Goal: Transaction & Acquisition: Purchase product/service

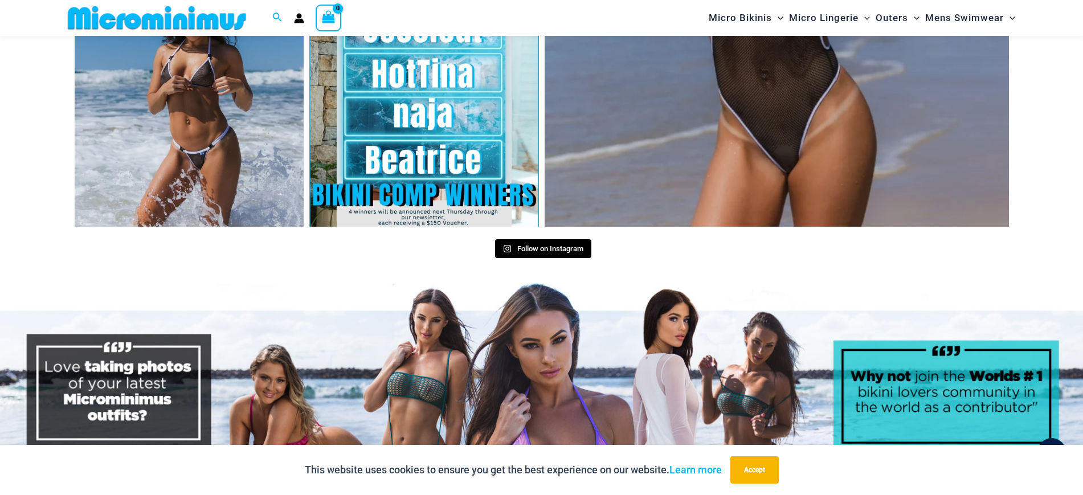
scroll to position [5542, 0]
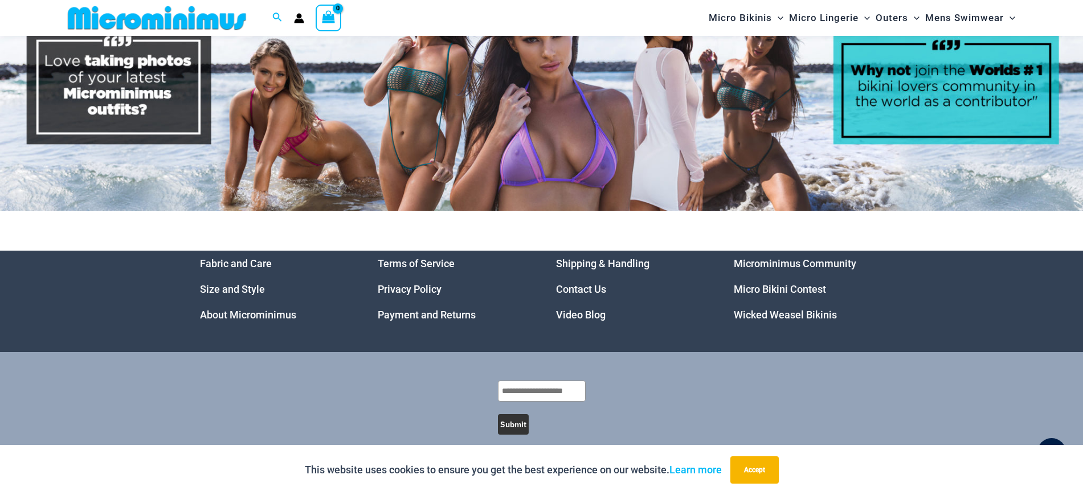
click at [487, 112] on img at bounding box center [541, 94] width 1083 height 232
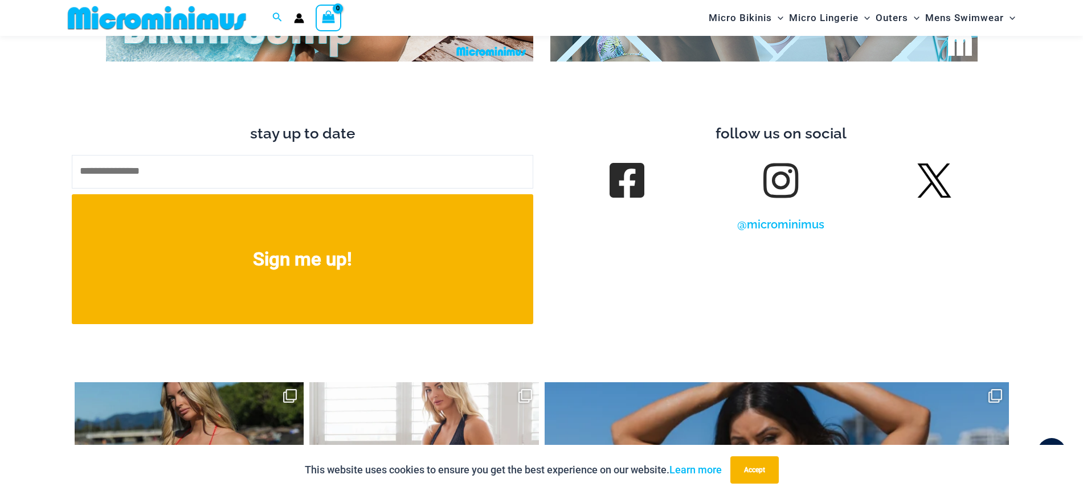
scroll to position [4925, 0]
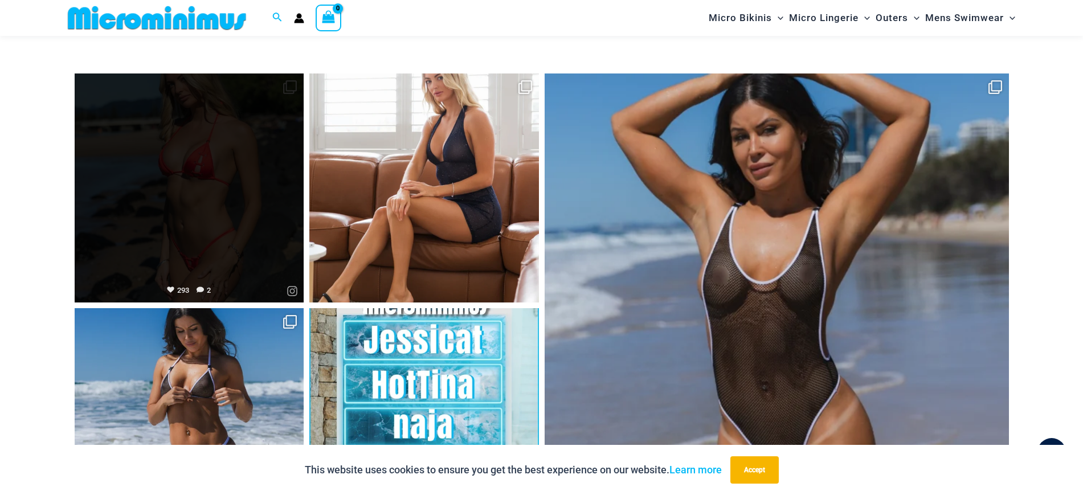
click at [222, 149] on link "Open" at bounding box center [190, 189] width 230 height 230
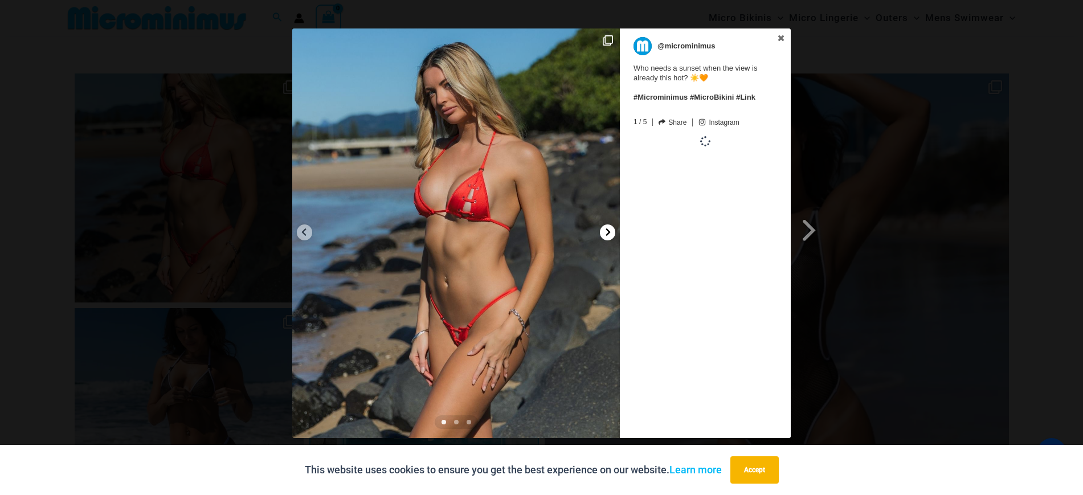
click at [606, 232] on icon at bounding box center [608, 232] width 9 height 9
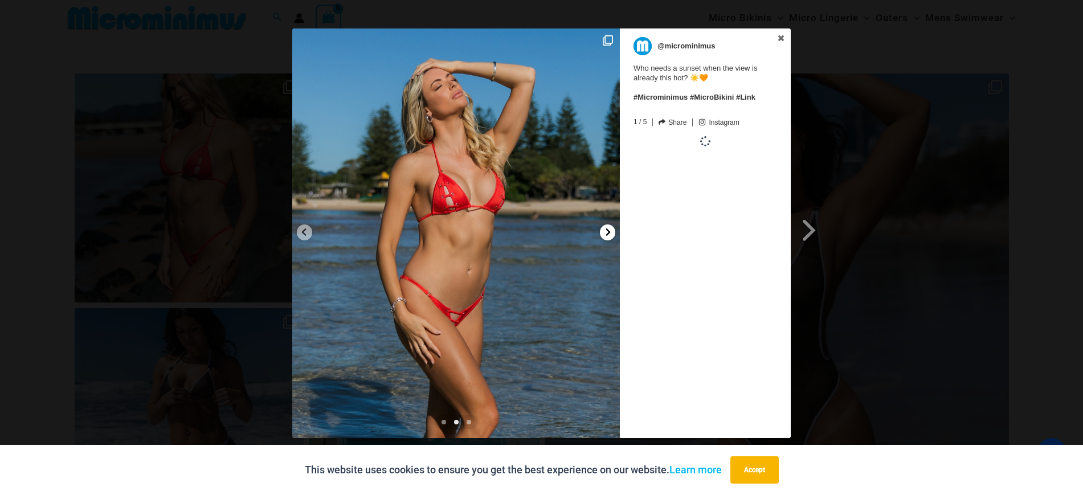
click at [606, 232] on icon at bounding box center [608, 232] width 9 height 9
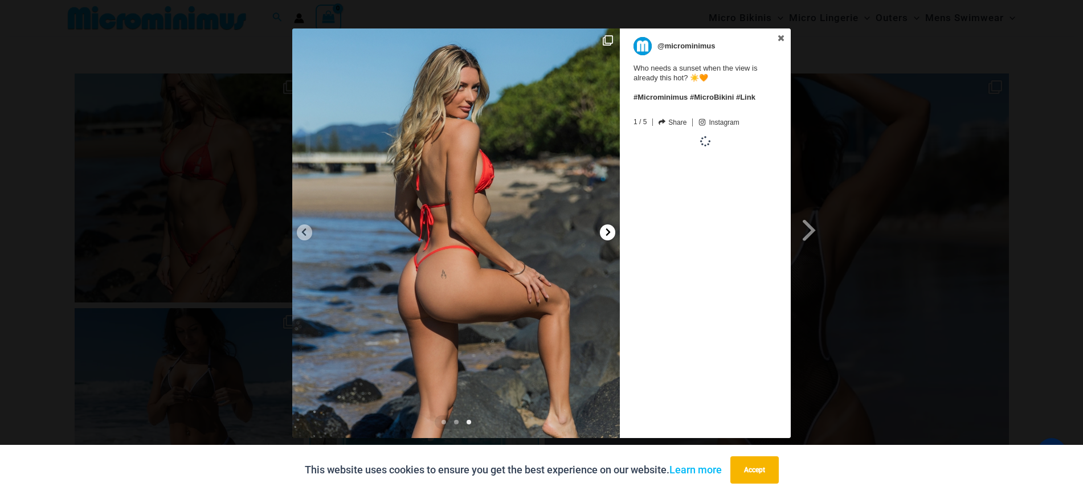
click at [606, 232] on icon at bounding box center [608, 232] width 9 height 9
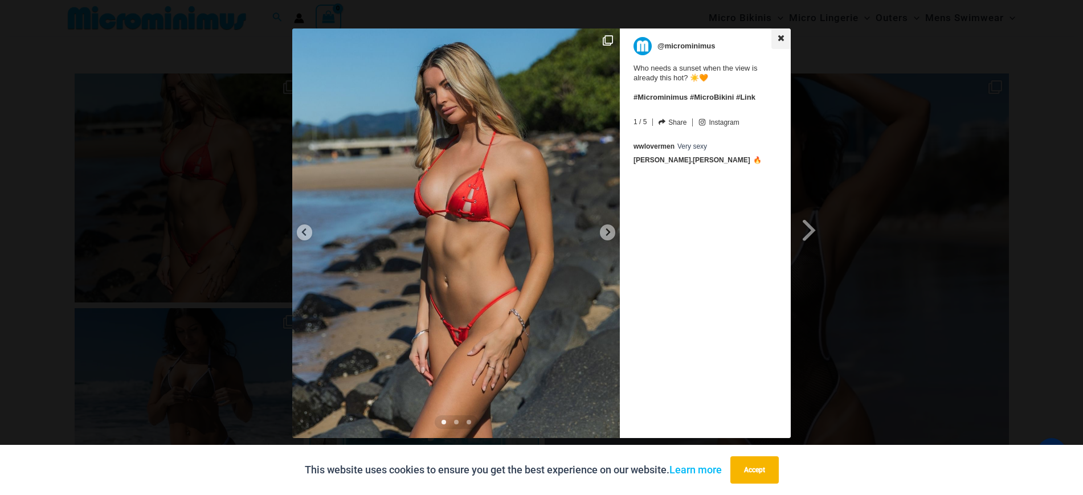
click at [781, 35] on icon at bounding box center [781, 38] width 8 height 8
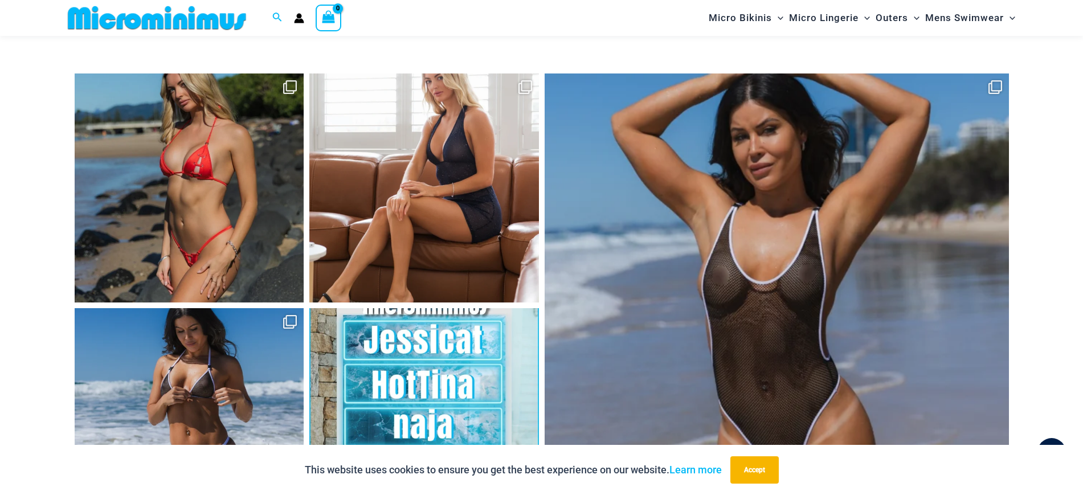
scroll to position [3999, 0]
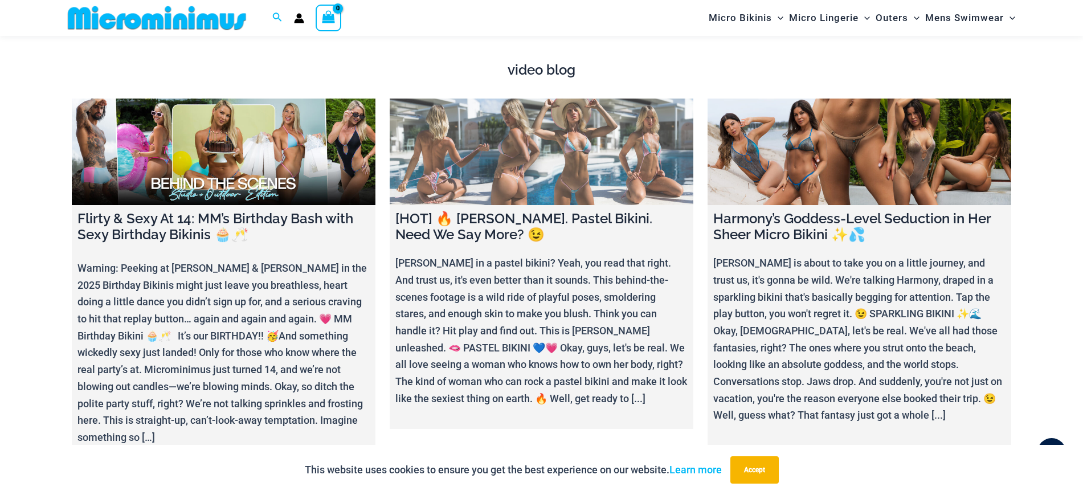
click at [553, 112] on link at bounding box center [542, 152] width 304 height 107
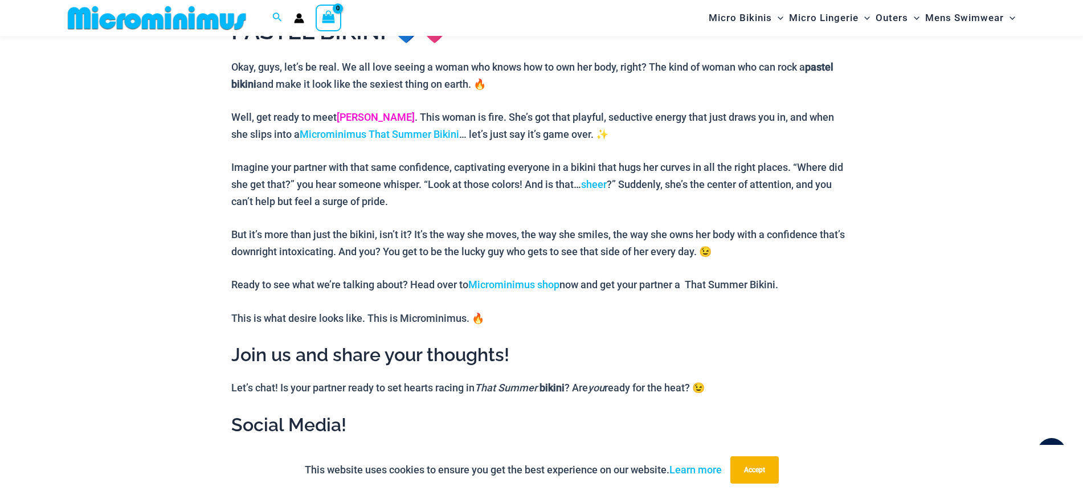
scroll to position [1197, 0]
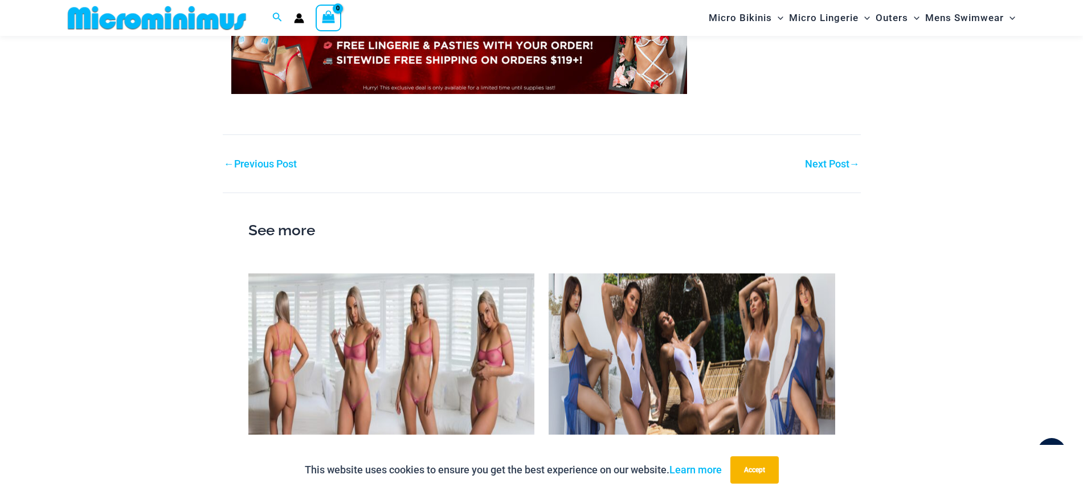
click at [440, 299] on img at bounding box center [391, 353] width 287 height 161
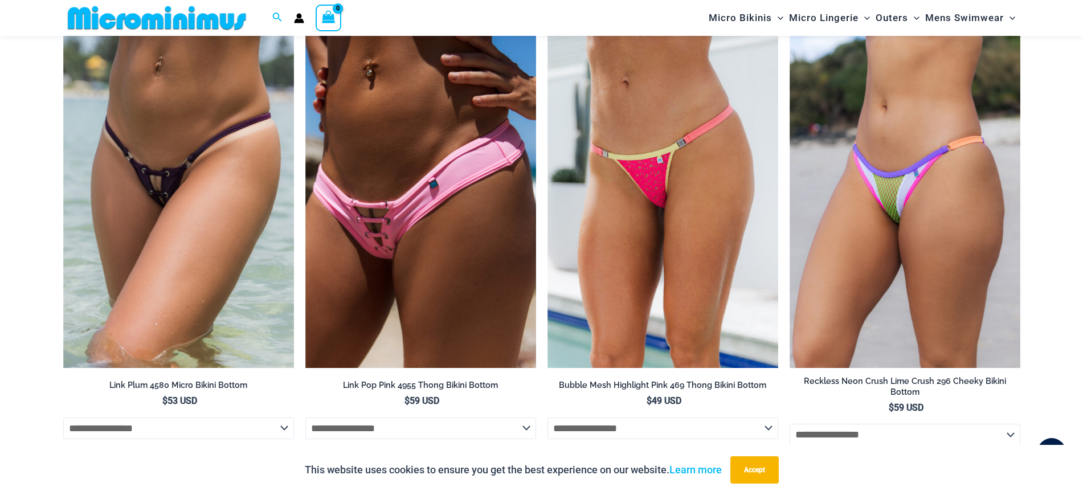
scroll to position [1841, 0]
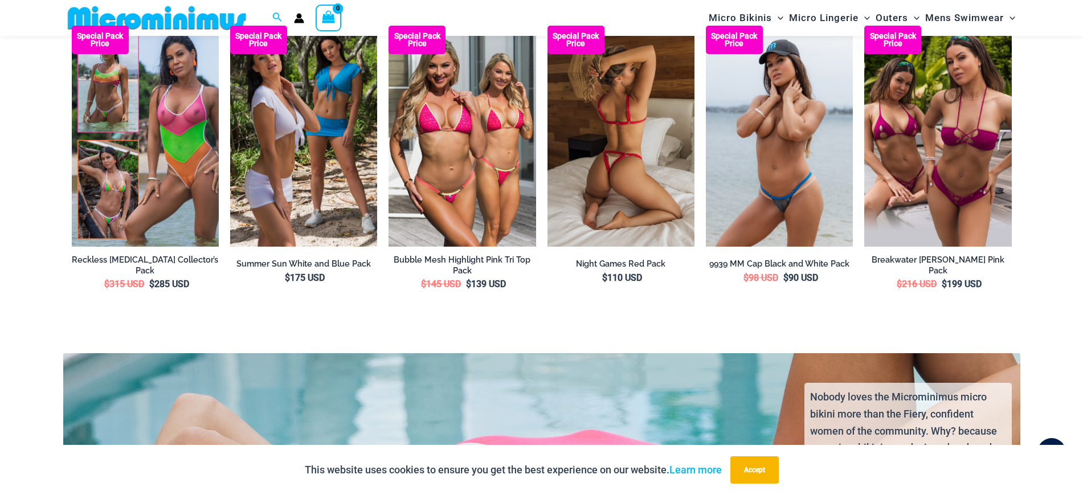
click at [642, 149] on img at bounding box center [621, 136] width 147 height 221
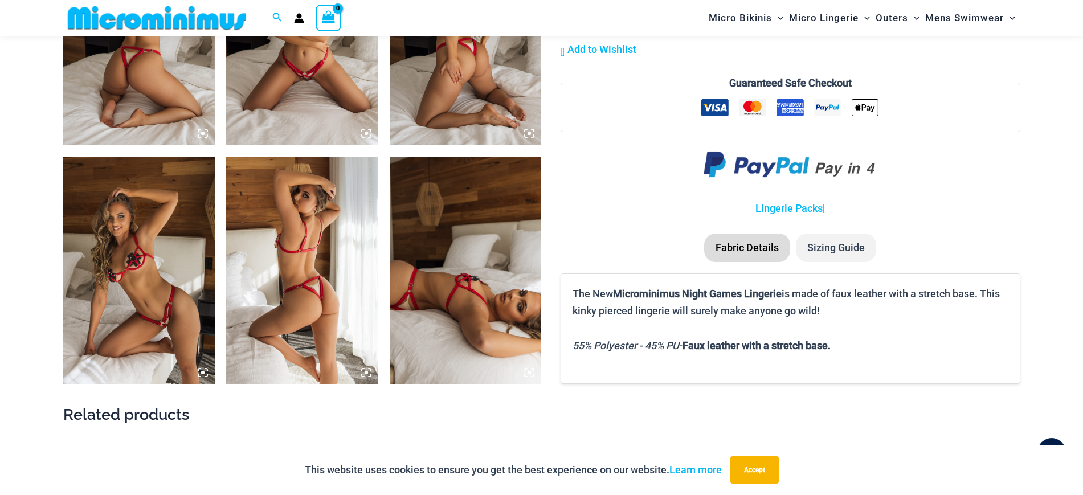
scroll to position [1224, 0]
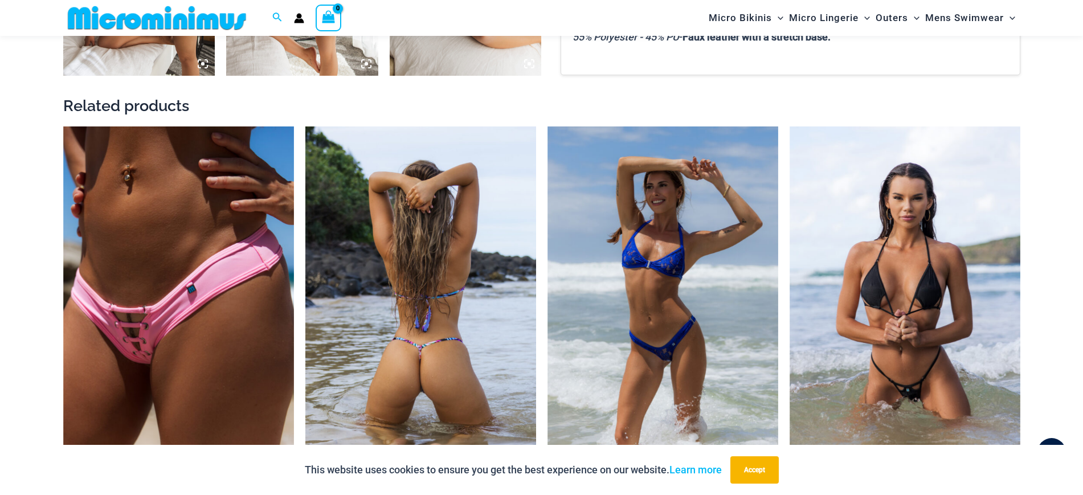
click at [442, 273] on img at bounding box center [420, 299] width 231 height 346
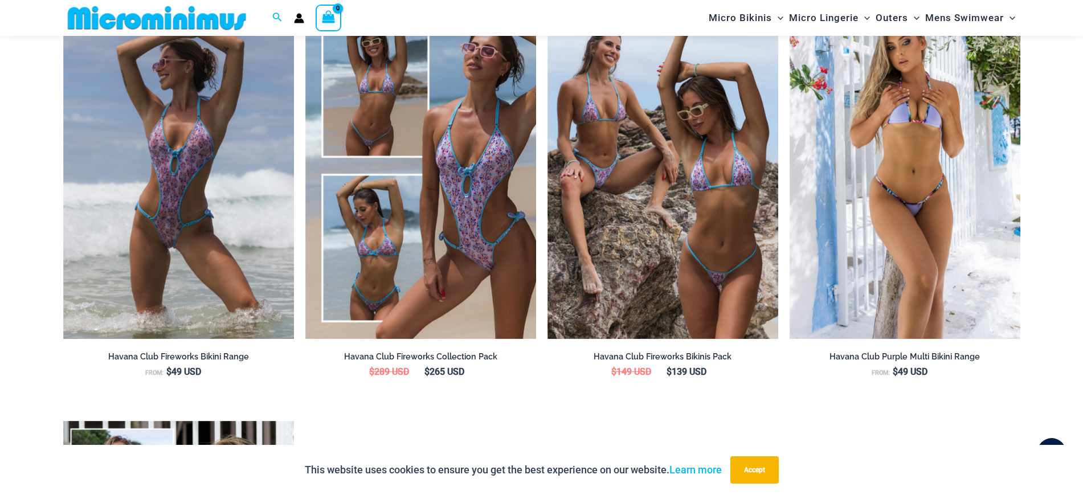
scroll to position [2161, 0]
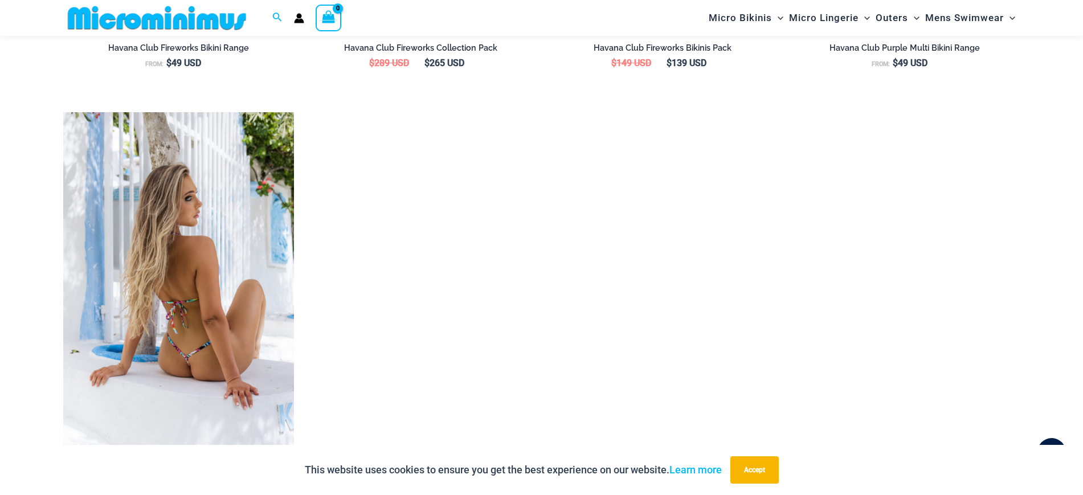
click at [228, 311] on img at bounding box center [178, 285] width 231 height 346
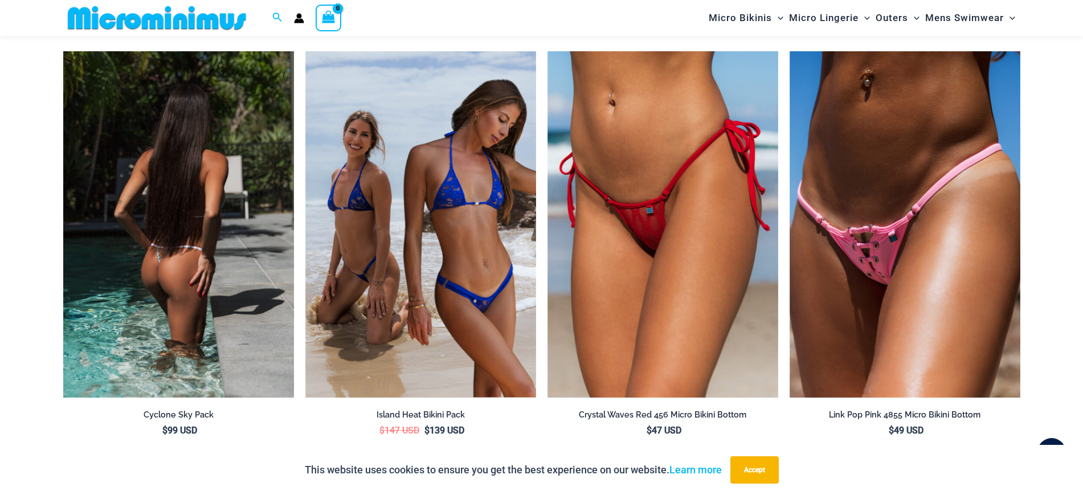
scroll to position [2391, 0]
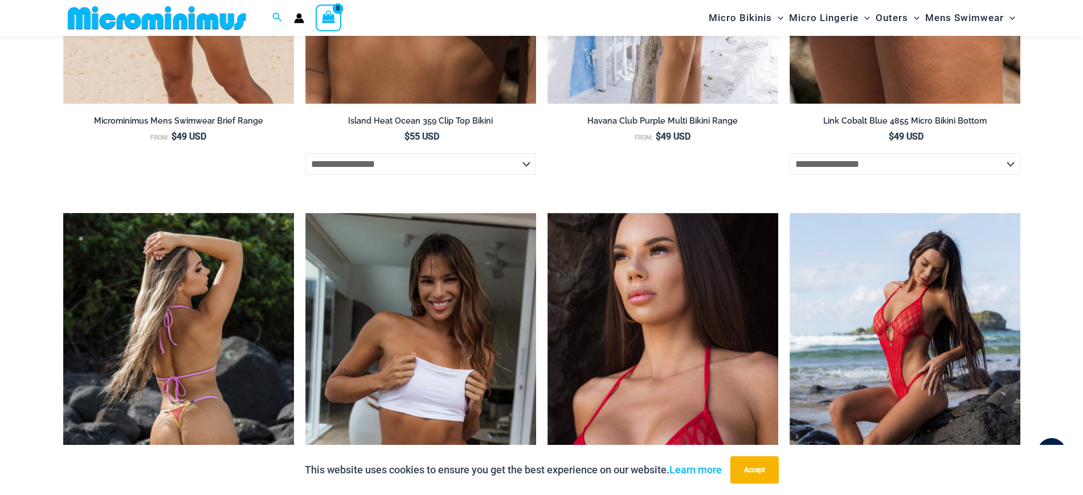
click at [247, 297] on img at bounding box center [178, 386] width 231 height 346
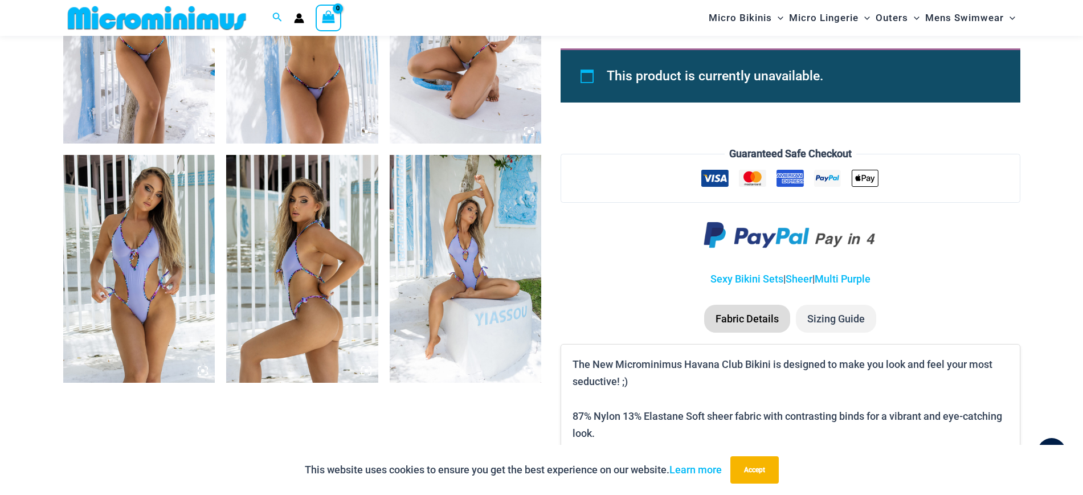
scroll to position [0, 0]
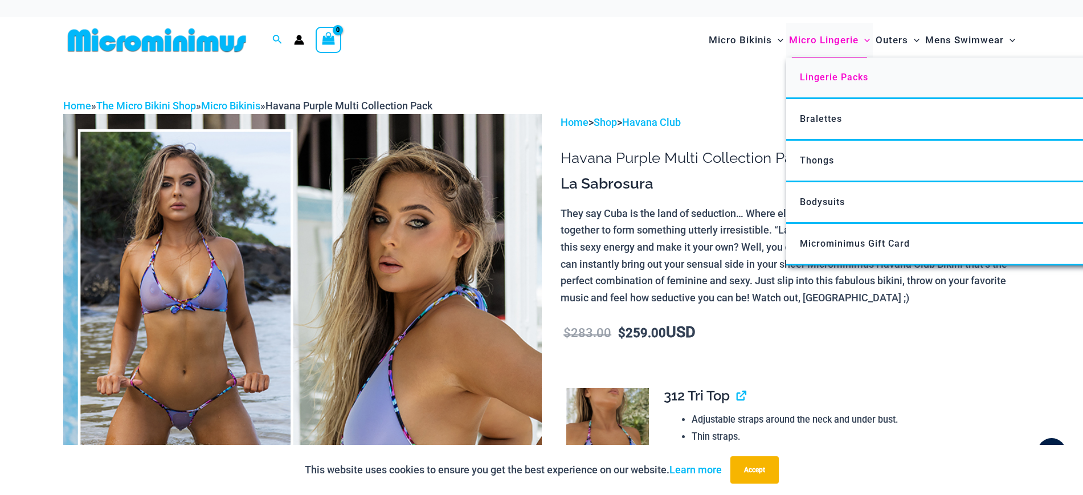
click at [823, 80] on span "Lingerie Packs" at bounding box center [834, 77] width 68 height 11
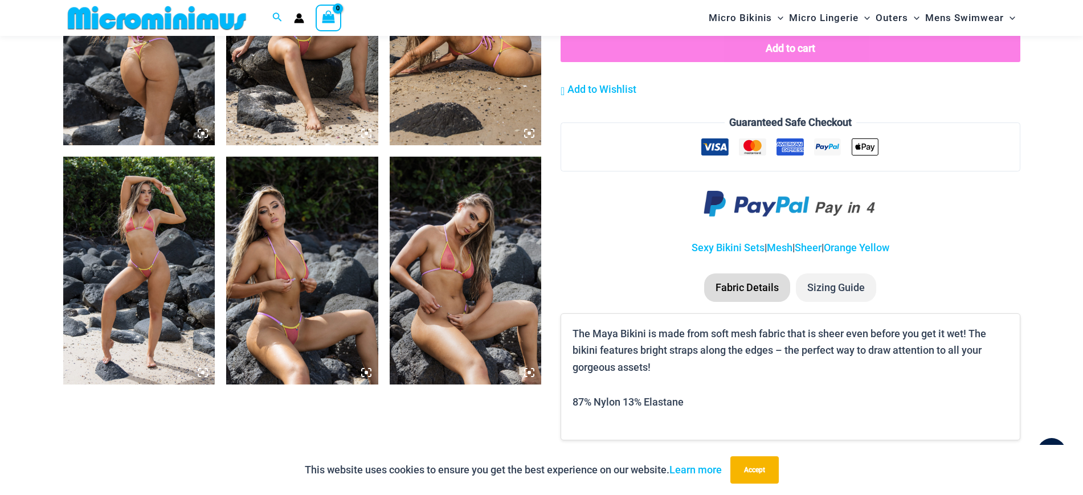
scroll to position [1224, 0]
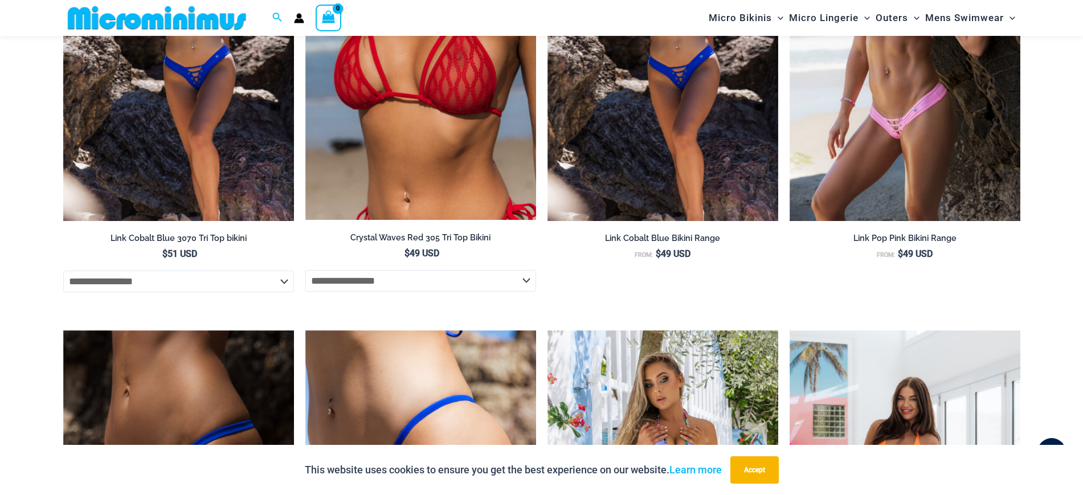
scroll to position [916, 0]
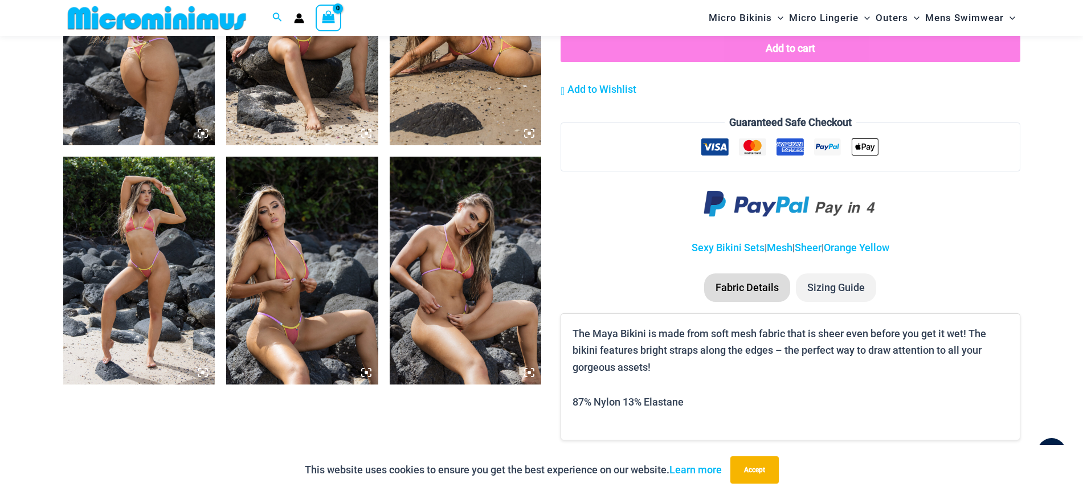
click at [189, 276] on img at bounding box center [139, 271] width 152 height 228
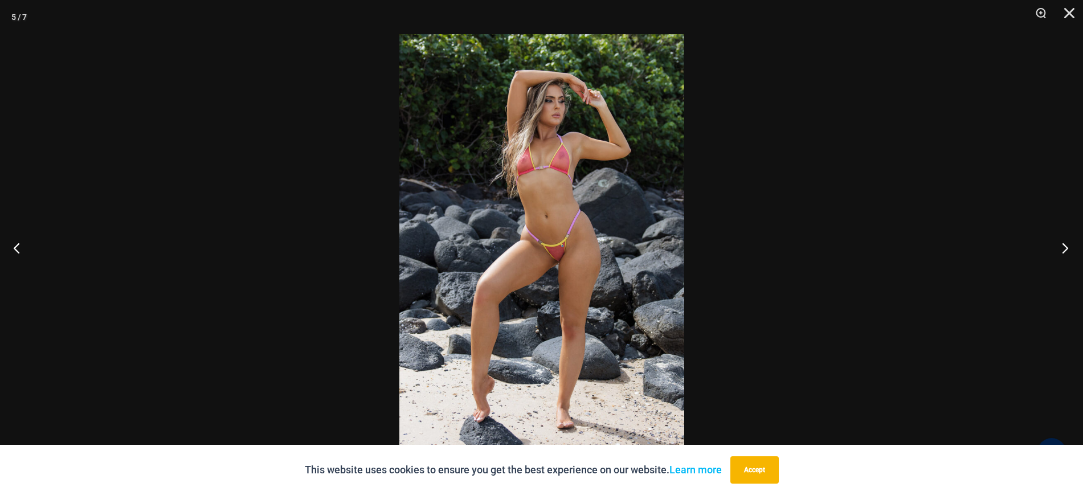
click at [1061, 238] on button "Next" at bounding box center [1061, 247] width 43 height 57
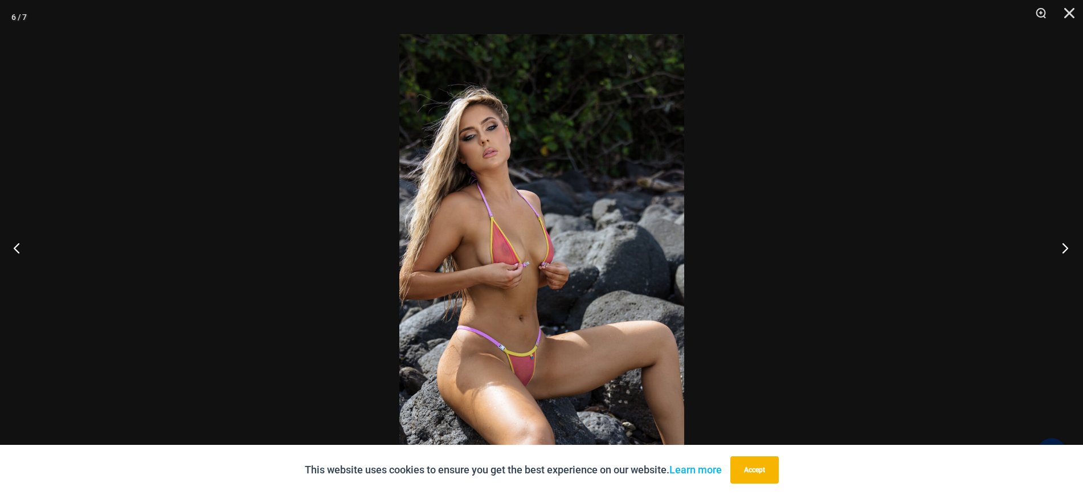
click at [1064, 252] on button "Next" at bounding box center [1061, 247] width 43 height 57
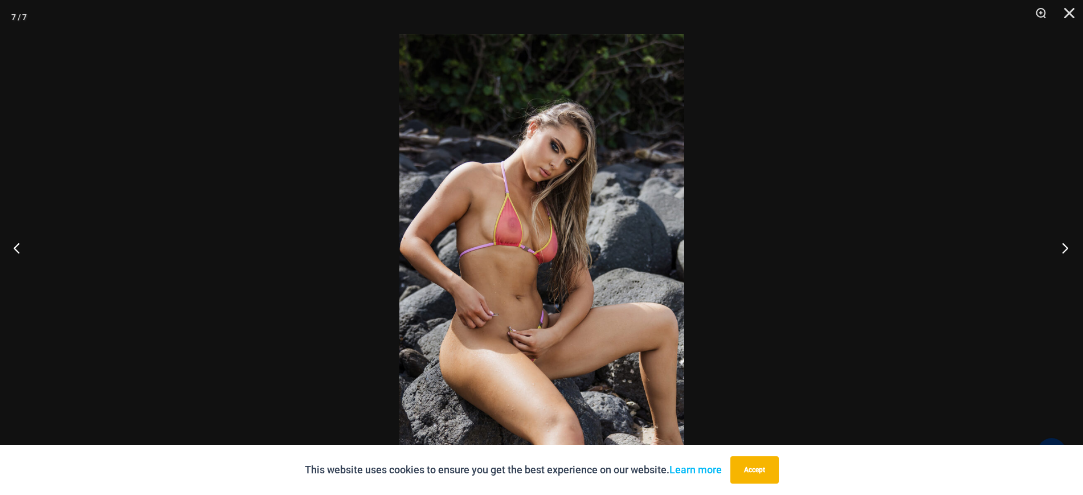
click at [1064, 252] on button "Next" at bounding box center [1061, 247] width 43 height 57
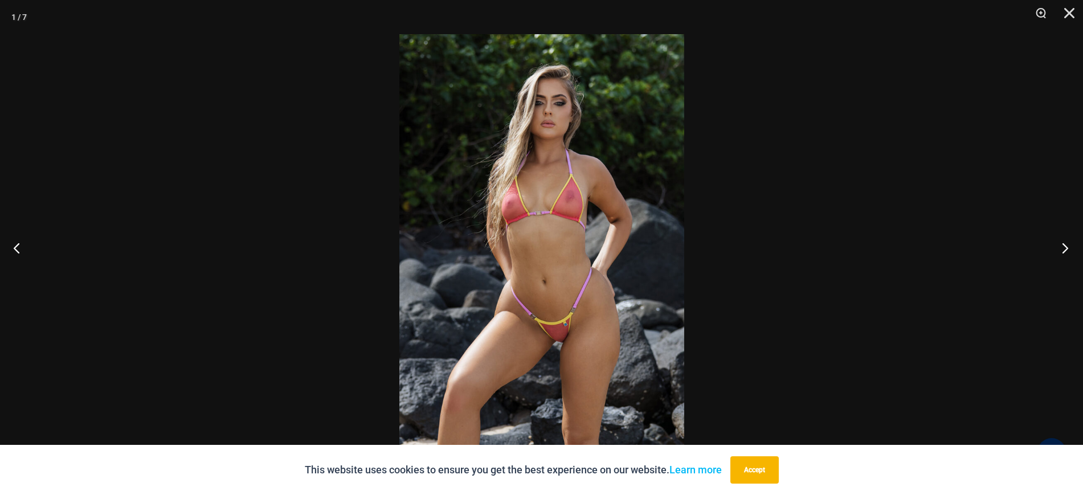
click at [1064, 252] on button "Next" at bounding box center [1061, 247] width 43 height 57
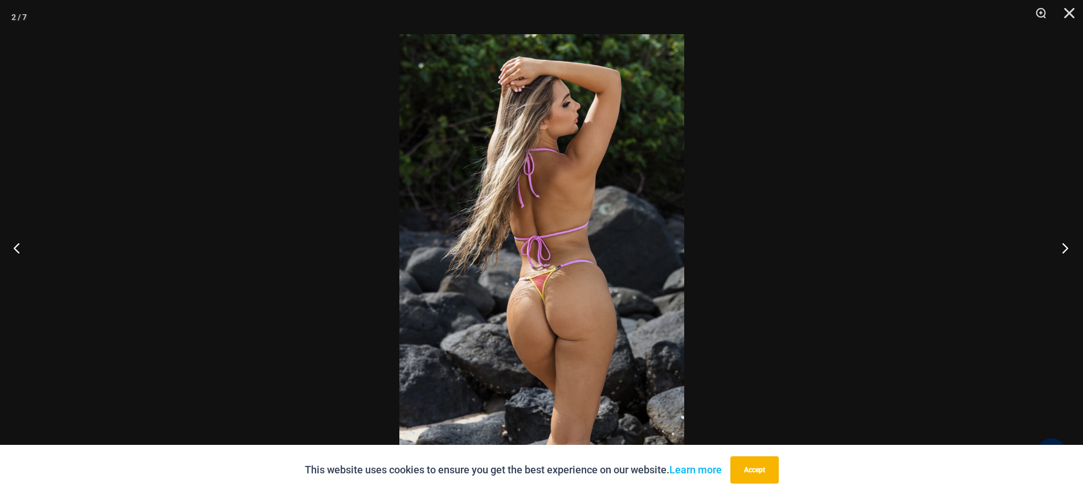
click at [1064, 252] on button "Next" at bounding box center [1061, 247] width 43 height 57
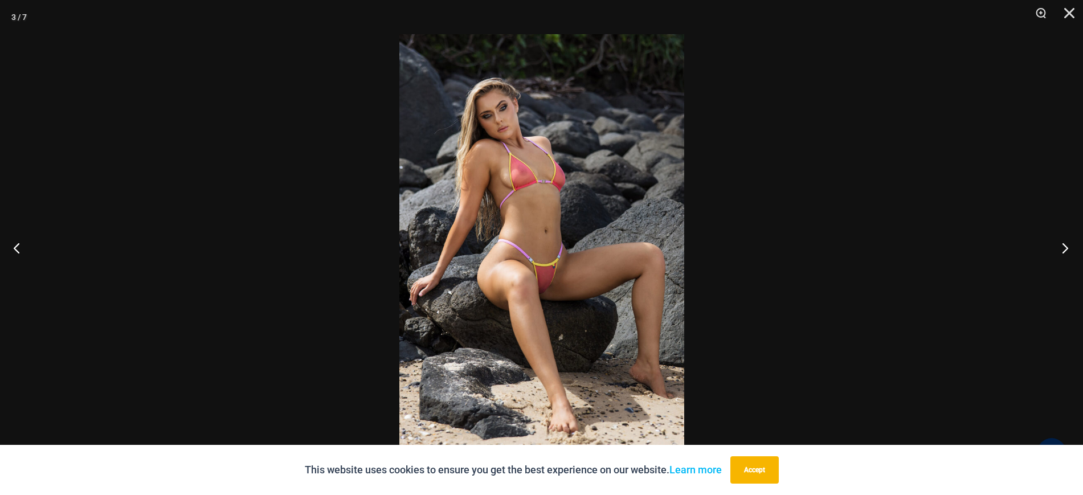
click at [1064, 252] on button "Next" at bounding box center [1061, 247] width 43 height 57
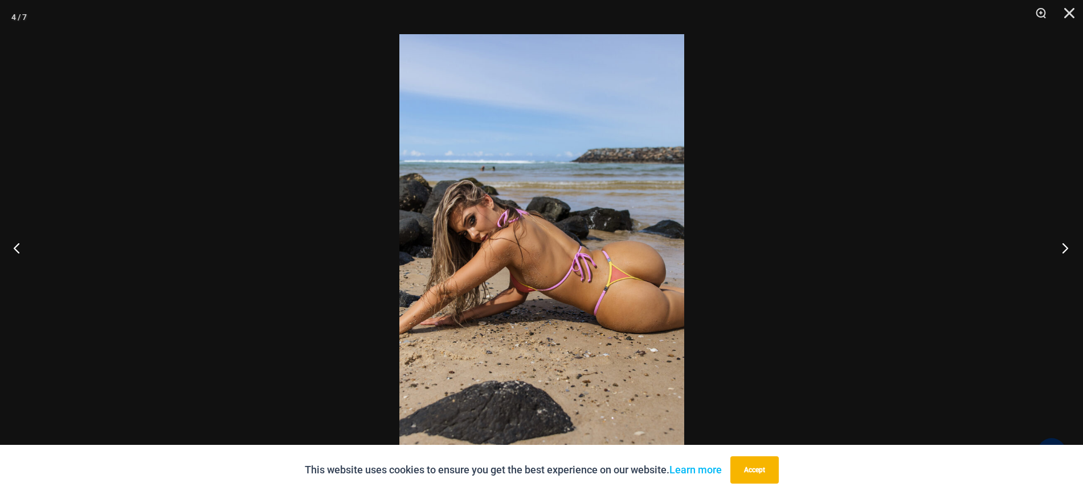
click at [1064, 252] on button "Next" at bounding box center [1061, 247] width 43 height 57
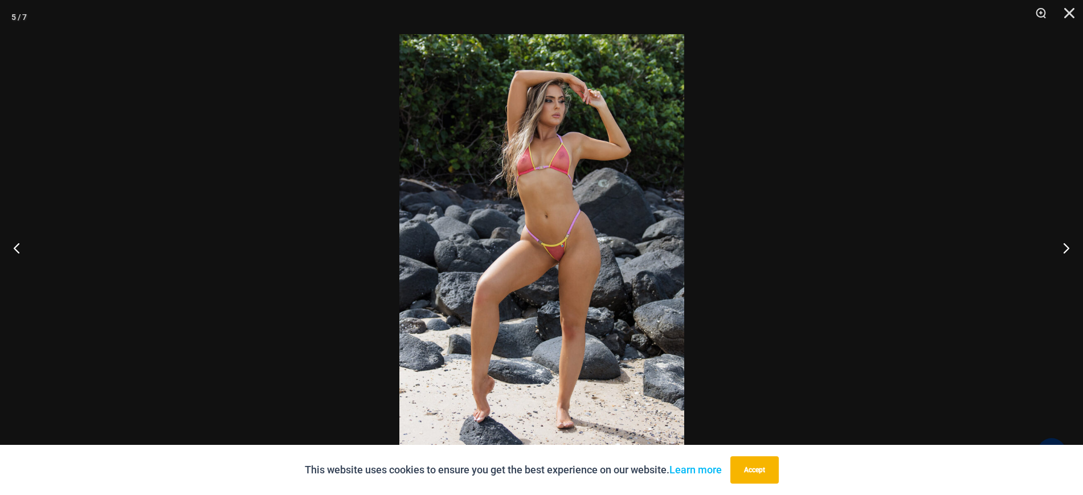
click at [981, 194] on div at bounding box center [541, 247] width 1083 height 495
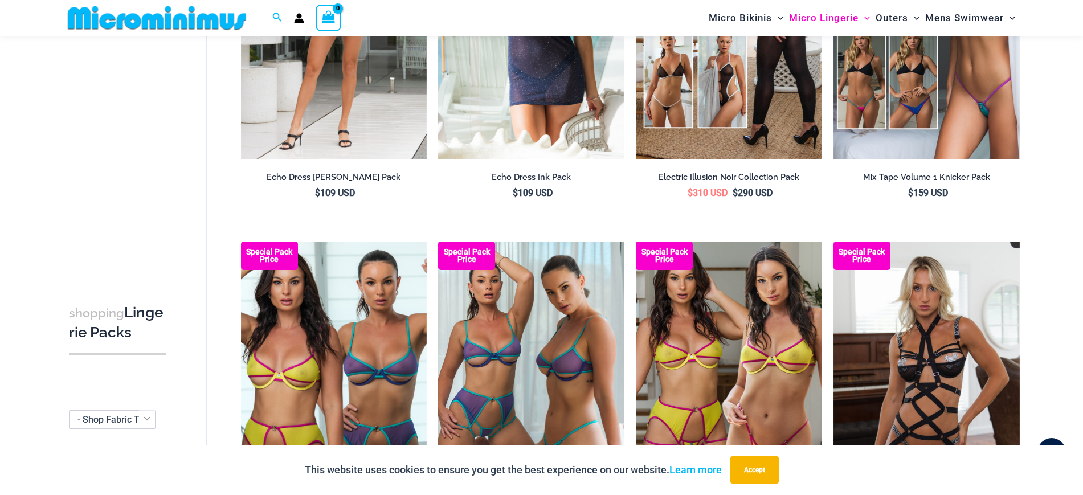
scroll to position [607, 0]
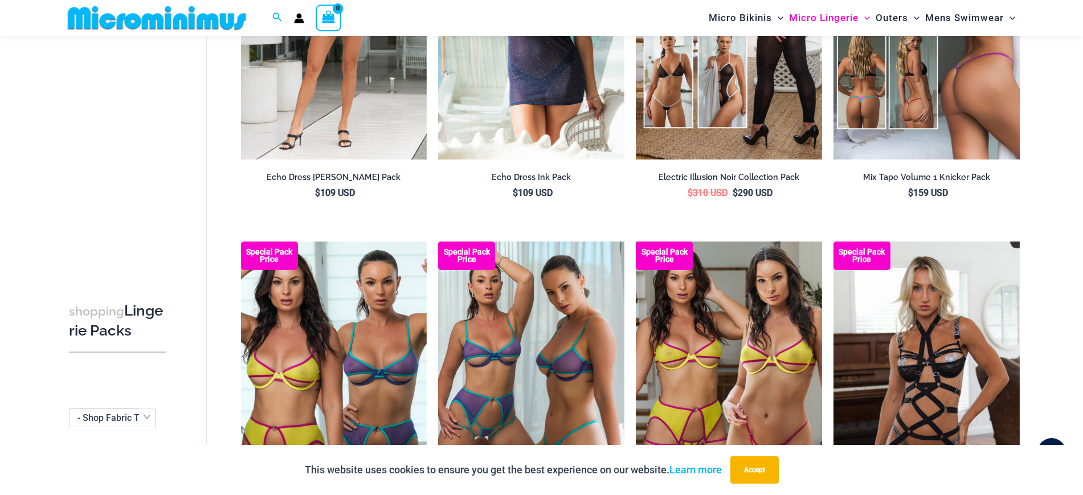
click at [952, 71] on img at bounding box center [927, 19] width 186 height 279
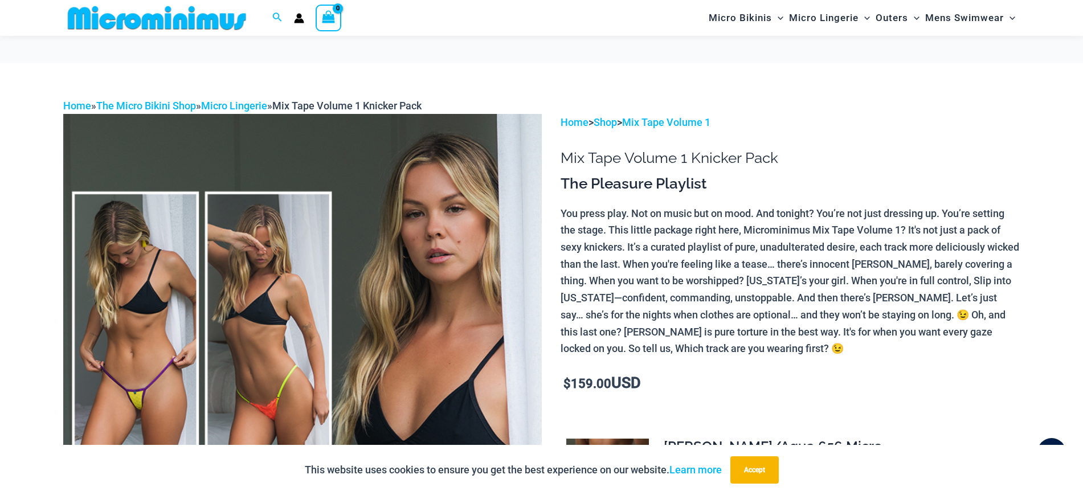
scroll to position [309, 0]
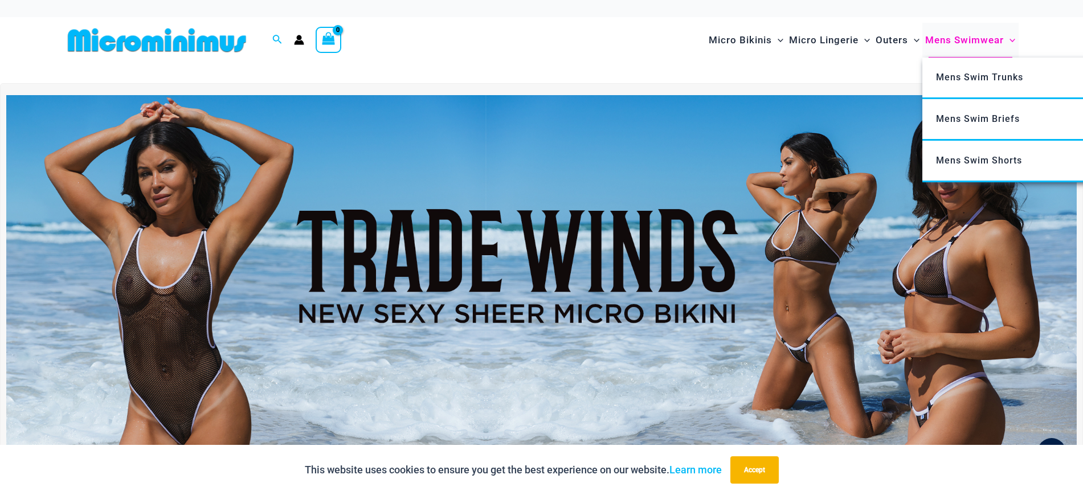
click at [1014, 33] on span "Menu Toggle" at bounding box center [1009, 40] width 11 height 29
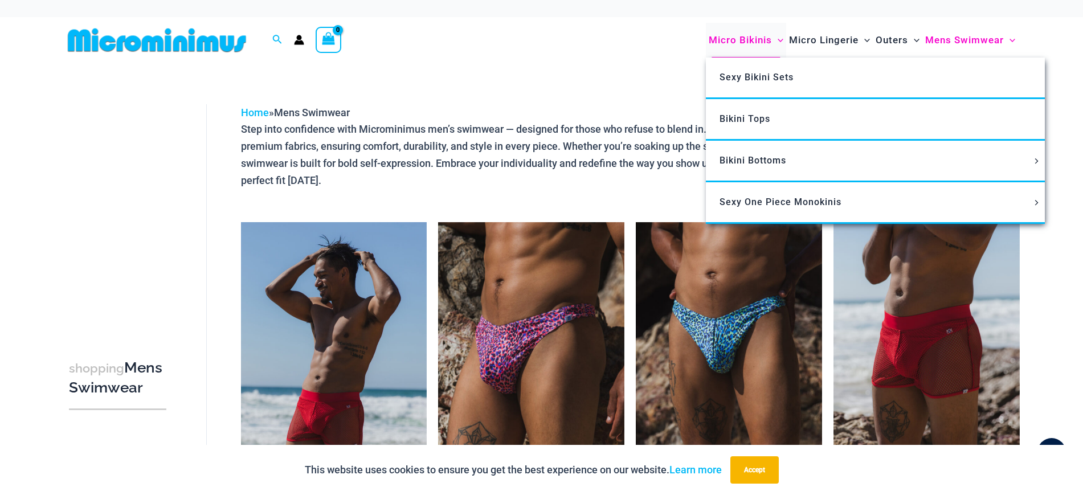
click at [741, 40] on span "Micro Bikinis" at bounding box center [740, 40] width 63 height 29
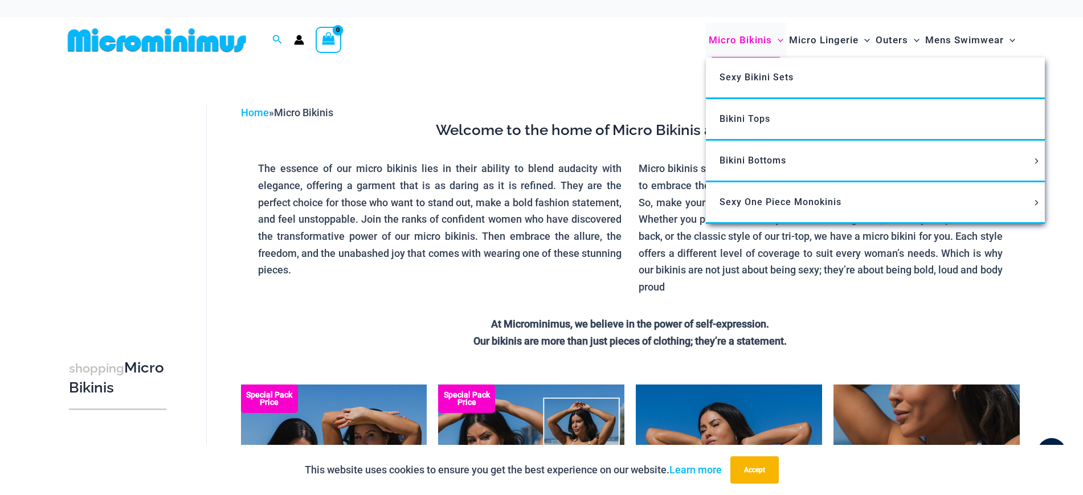
click at [778, 38] on icon "Menu Toggle" at bounding box center [781, 41] width 6 height 6
click at [753, 76] on span "Sexy Bikini Sets" at bounding box center [757, 77] width 74 height 11
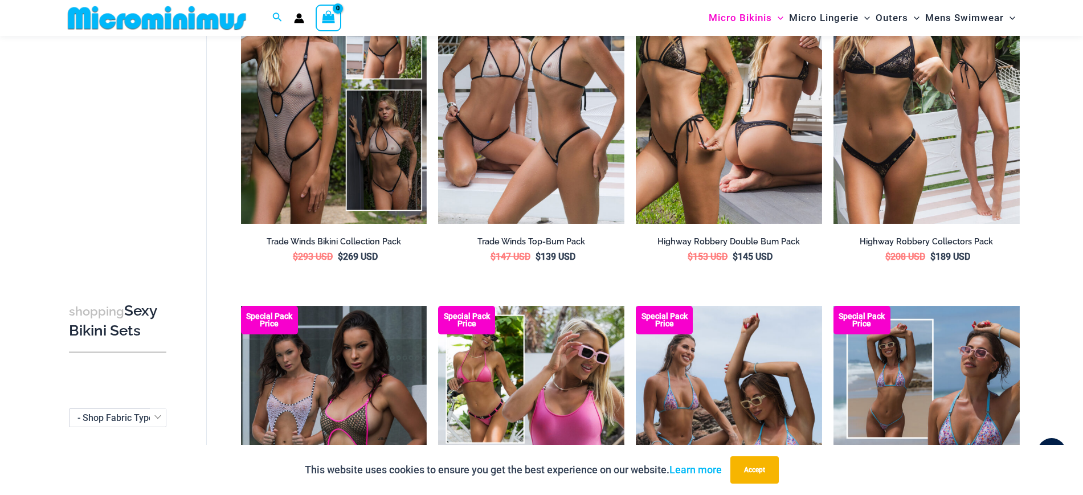
scroll to position [392, 0]
